Goal: Information Seeking & Learning: Check status

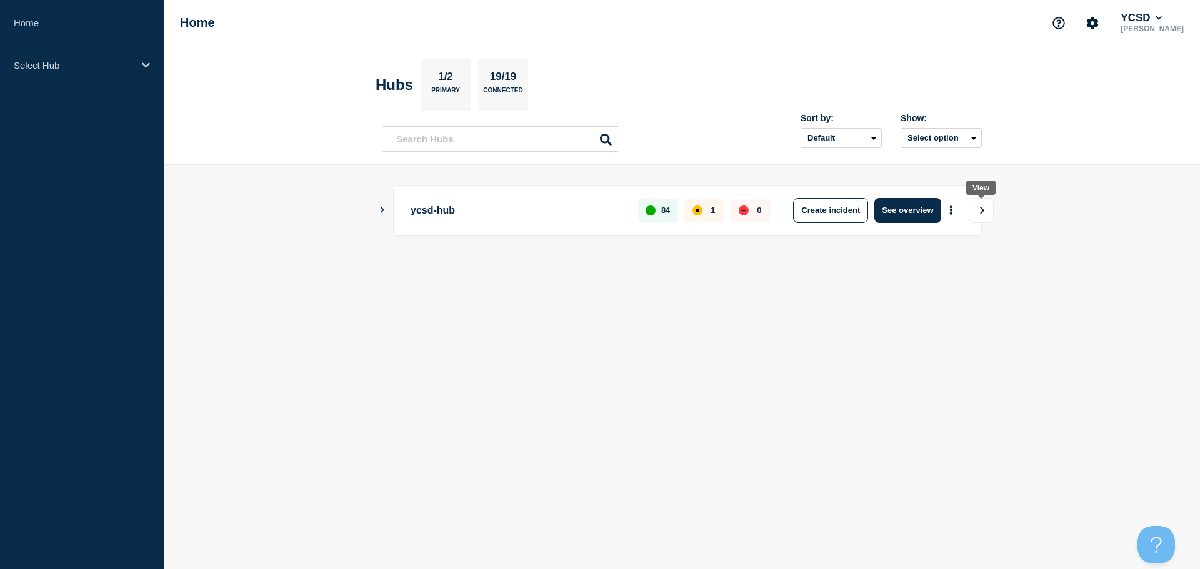
click at [980, 211] on icon "View" at bounding box center [982, 210] width 8 height 7
click at [912, 214] on button "See overview" at bounding box center [907, 210] width 66 height 25
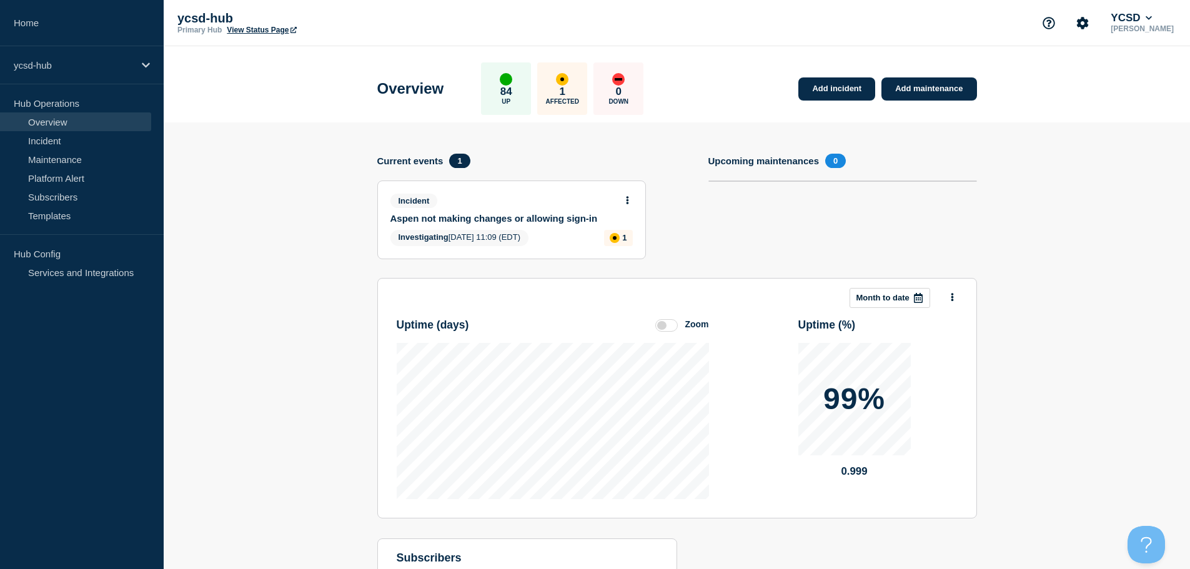
click at [529, 221] on link "Aspen not making changes or allowing sign-in" at bounding box center [504, 218] width 226 height 11
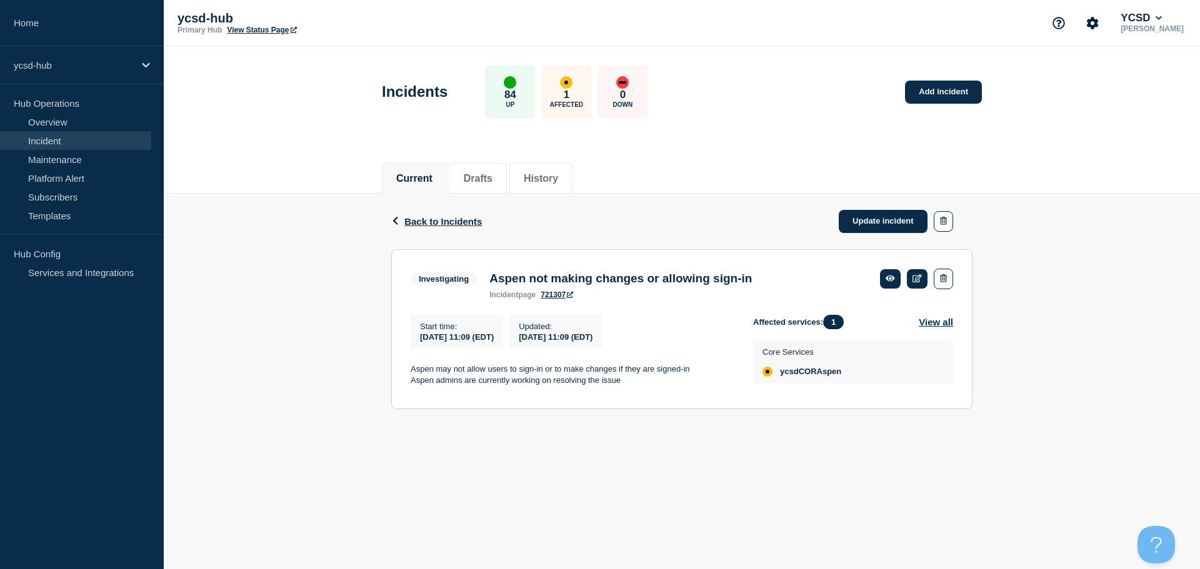
click at [562, 296] on link "721307" at bounding box center [556, 295] width 32 height 9
